Goal: Task Accomplishment & Management: Manage account settings

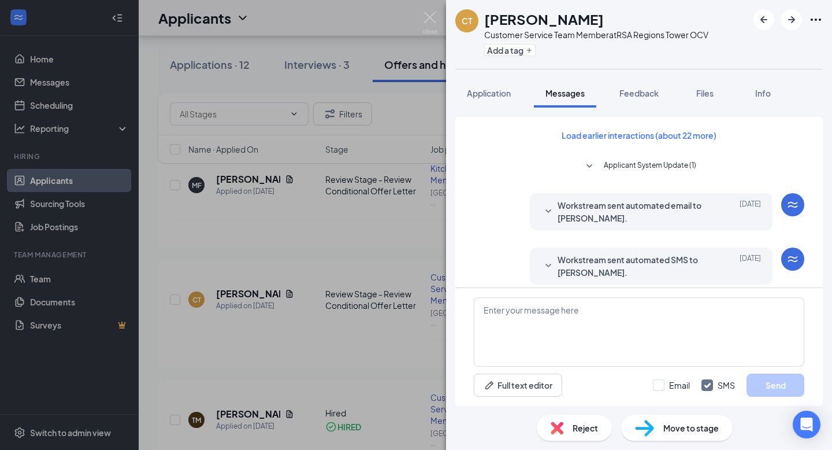
scroll to position [325, 0]
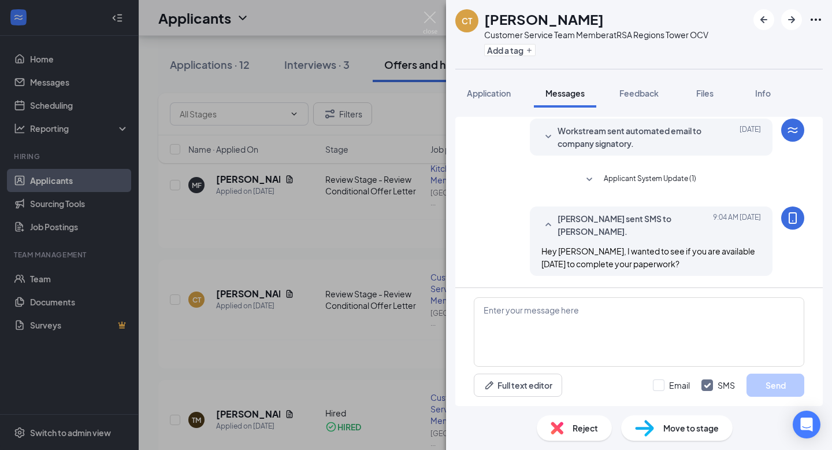
click at [254, 144] on div "CT [PERSON_NAME] Customer Service Team Member at RSA Regions Tower OCV Add a ta…" at bounding box center [416, 225] width 832 height 450
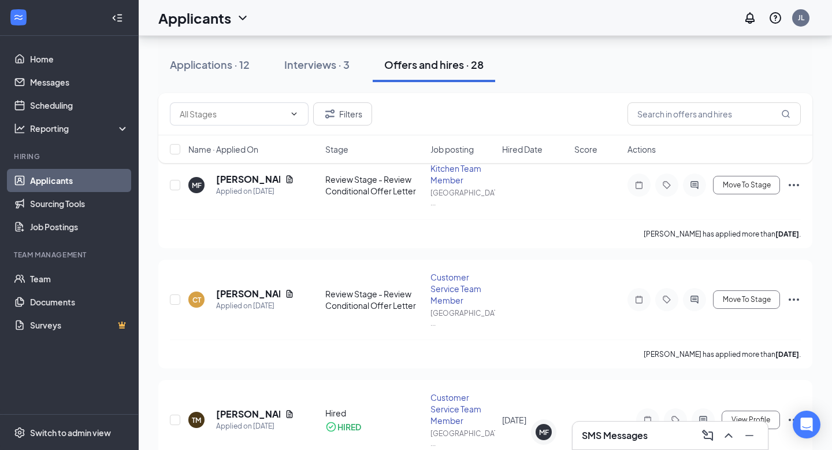
click at [612, 448] on div "SMS Messages" at bounding box center [670, 435] width 195 height 28
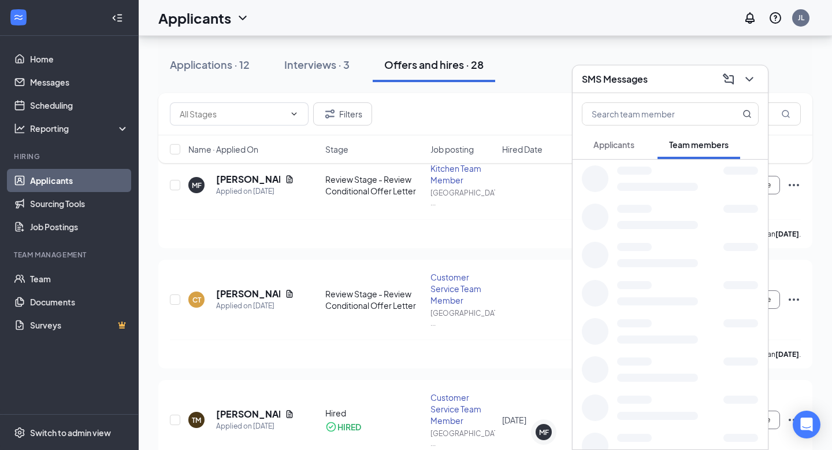
click at [619, 142] on span "Applicants" at bounding box center [614, 144] width 41 height 10
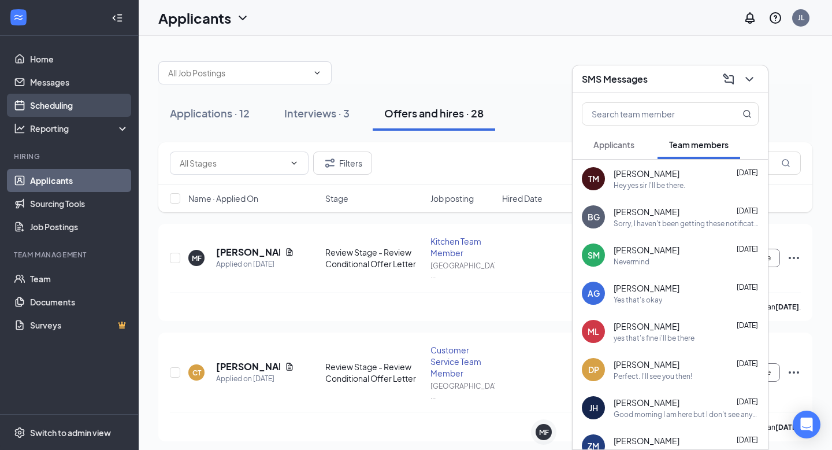
click at [58, 103] on link "Scheduling" at bounding box center [79, 105] width 99 height 23
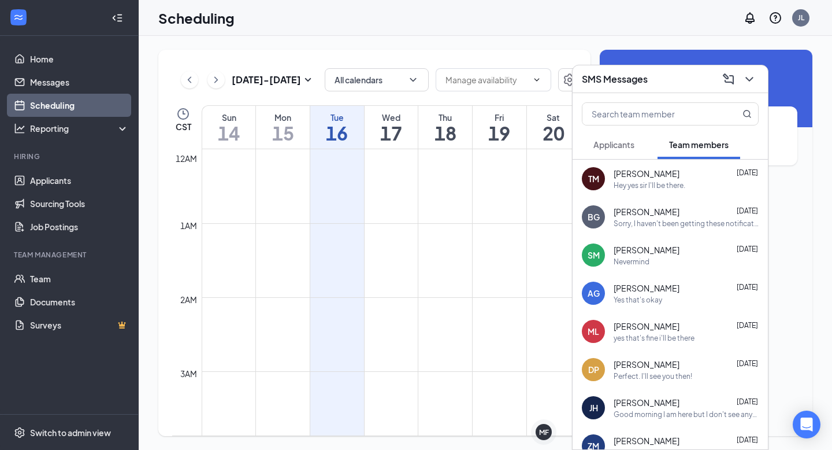
scroll to position [568, 0]
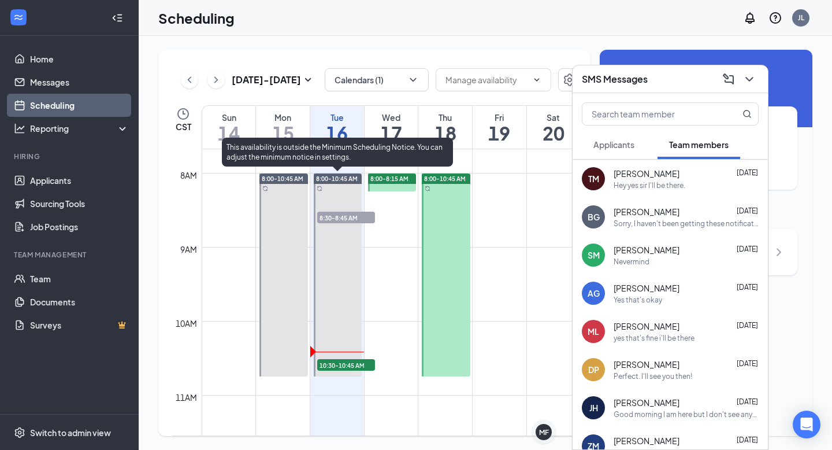
click at [343, 364] on span "10:30-10:45 AM" at bounding box center [346, 365] width 58 height 12
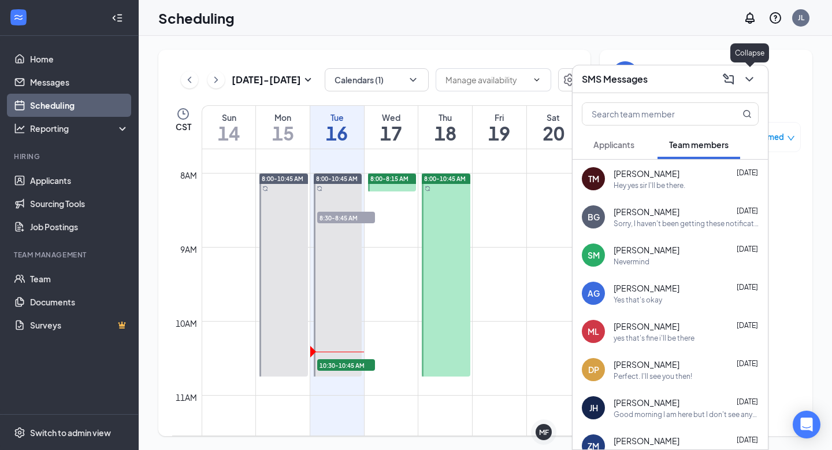
click at [749, 80] on icon "ChevronDown" at bounding box center [750, 79] width 8 height 5
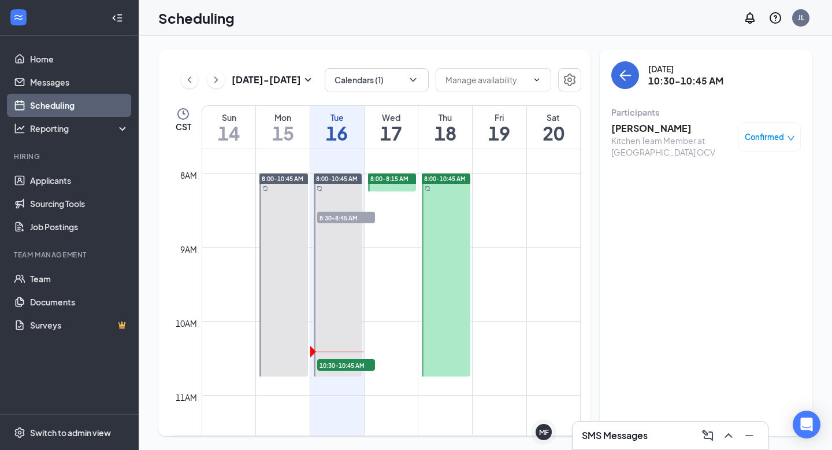
drag, startPoint x: 687, startPoint y: 127, endPoint x: 608, endPoint y: 127, distance: 79.2
click at [608, 127] on div "Tuesday, Sep 16 10:30-10:45 AM Participants Taurean Jackson Kitchen Team Member…" at bounding box center [706, 243] width 213 height 386
copy h3 "Taurean Jackson"
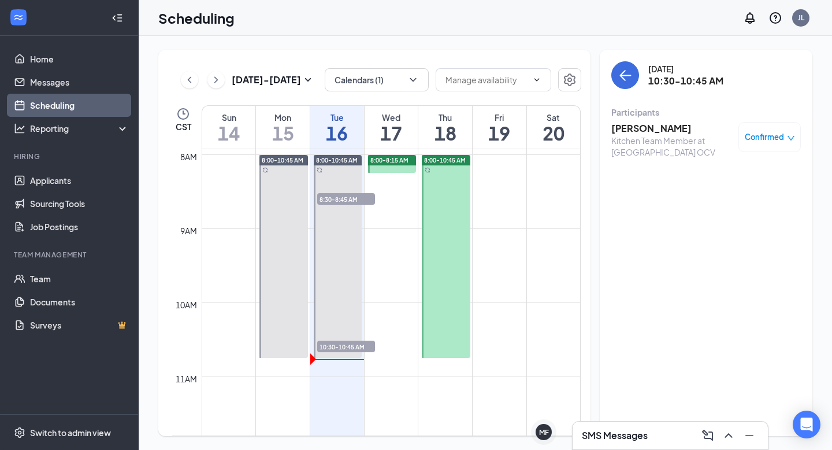
scroll to position [591, 0]
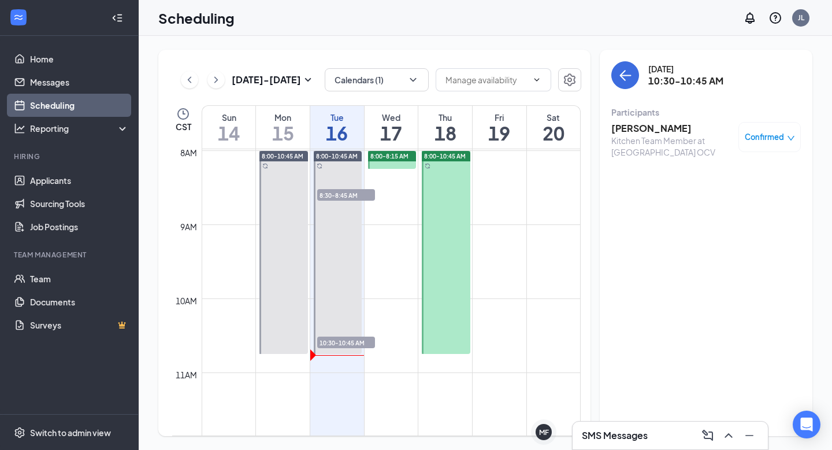
click at [578, 26] on div "Scheduling JL" at bounding box center [486, 18] width 694 height 36
click at [628, 83] on button "back-button" at bounding box center [626, 75] width 28 height 28
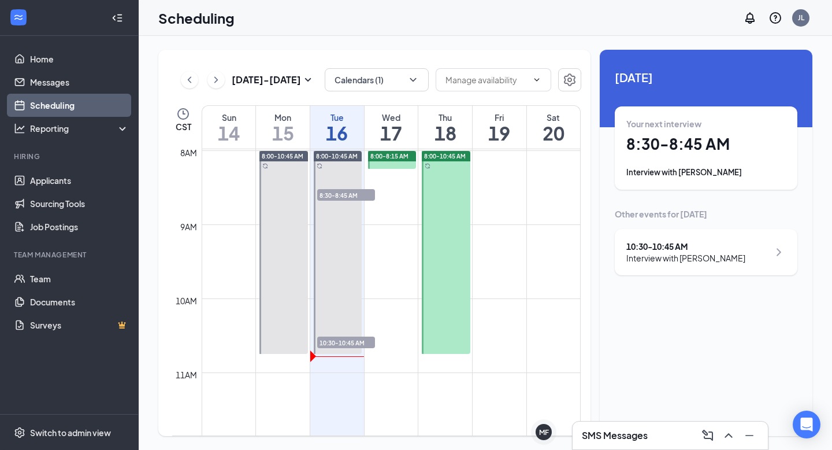
click at [652, 422] on div "SMS Messages" at bounding box center [670, 435] width 195 height 28
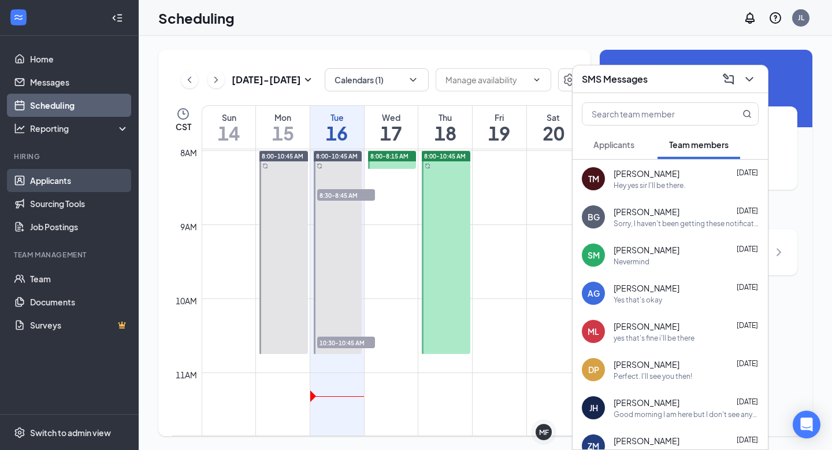
click at [58, 182] on link "Applicants" at bounding box center [79, 180] width 99 height 23
